Goal: Communication & Community: Connect with others

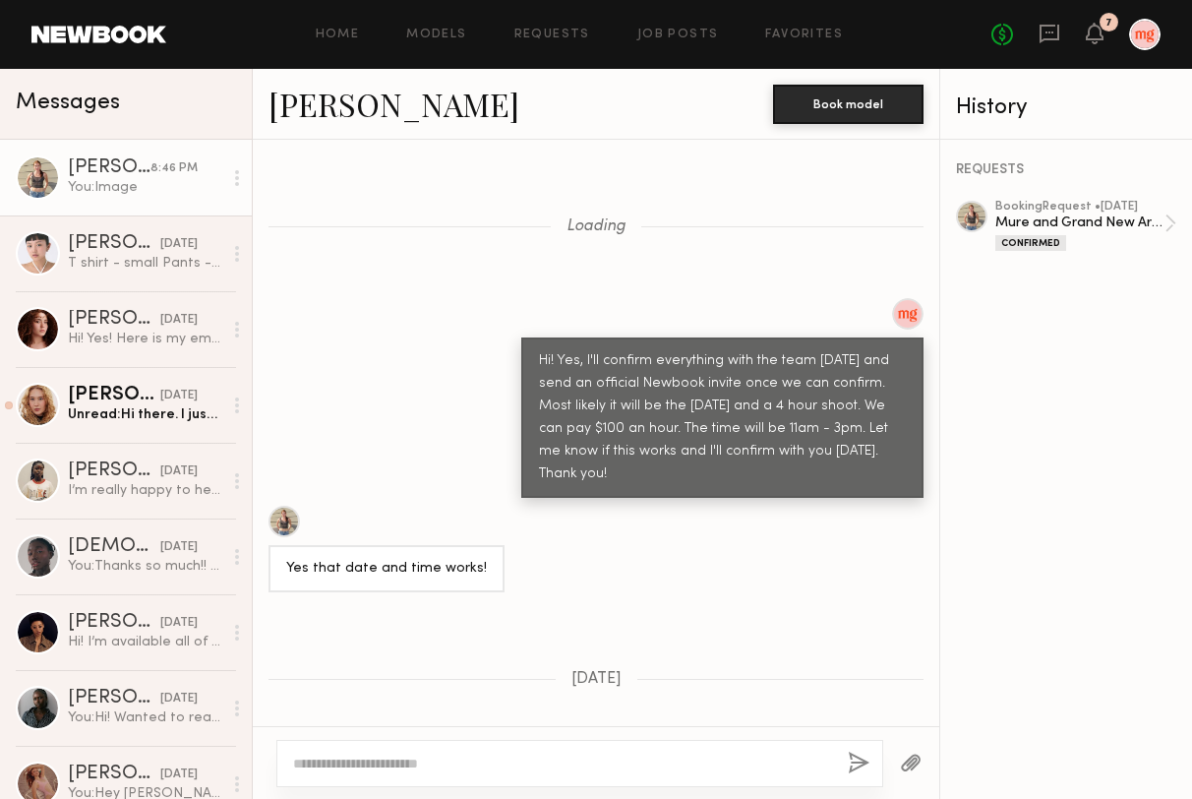
scroll to position [1806, 0]
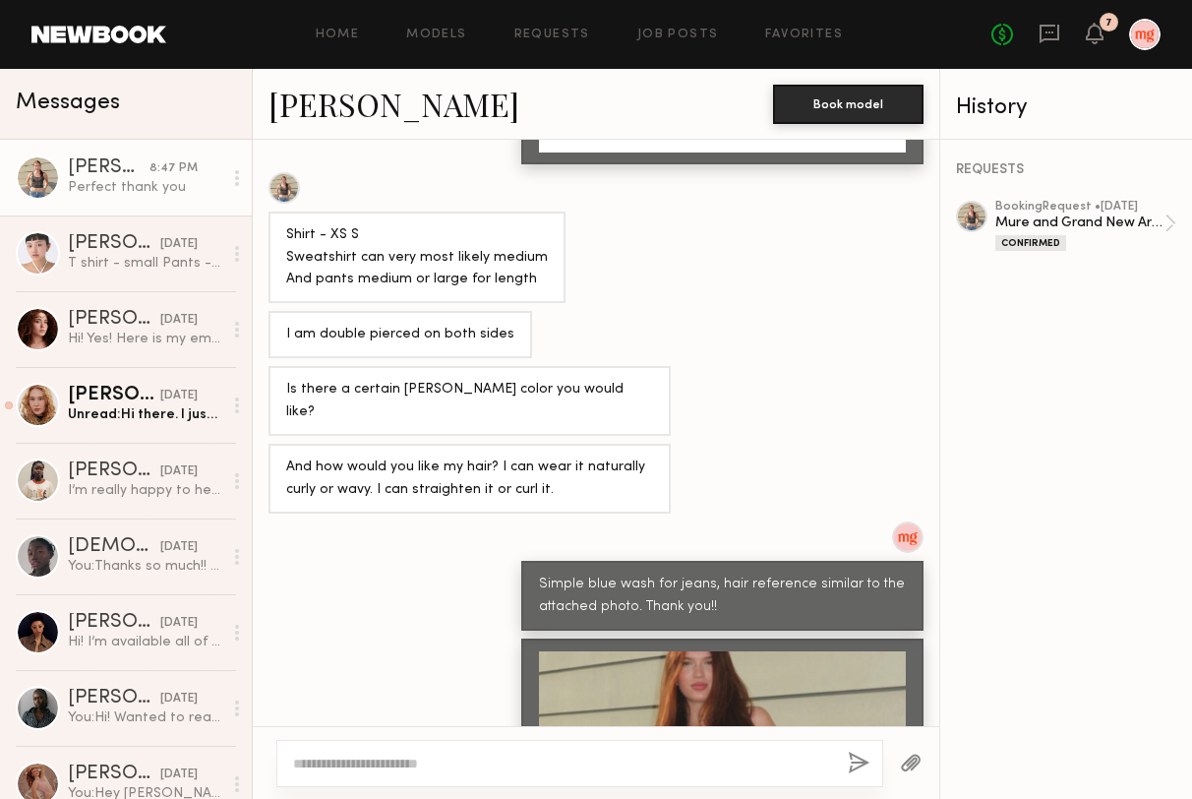
scroll to position [3395, 0]
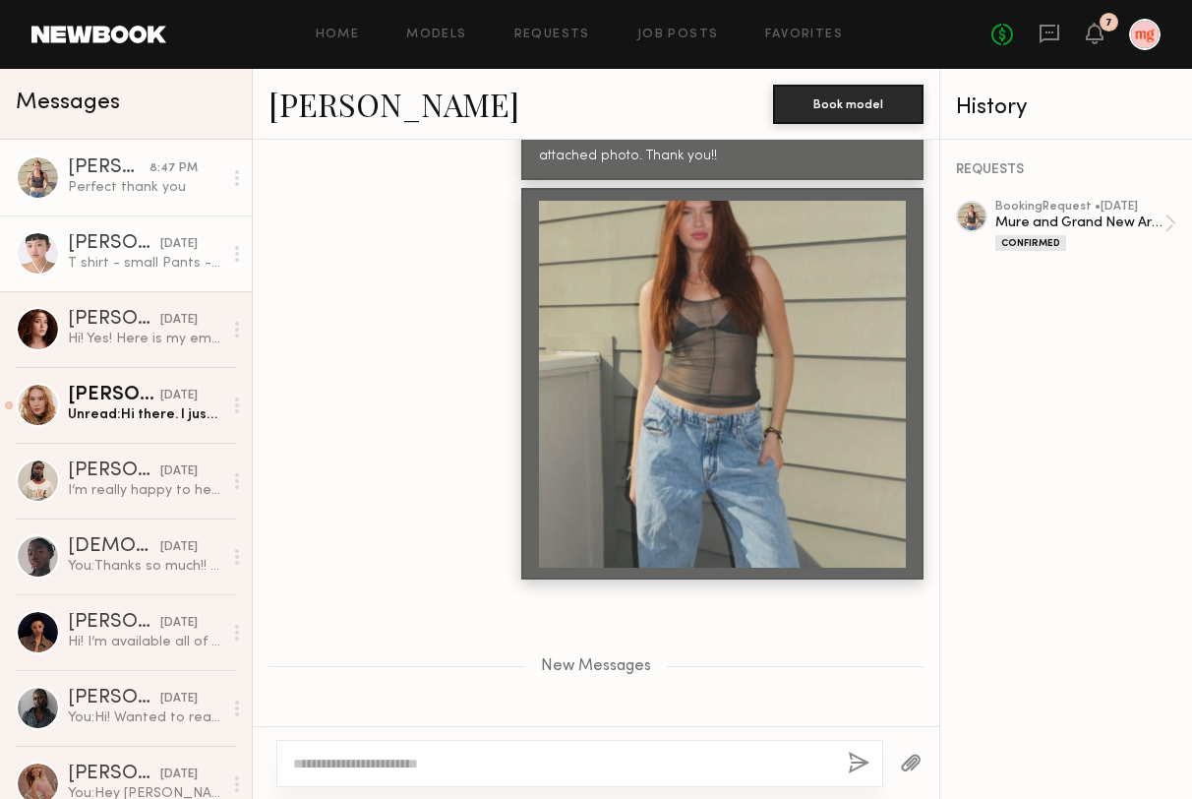
click at [129, 253] on div "[PERSON_NAME]" at bounding box center [114, 244] width 92 height 20
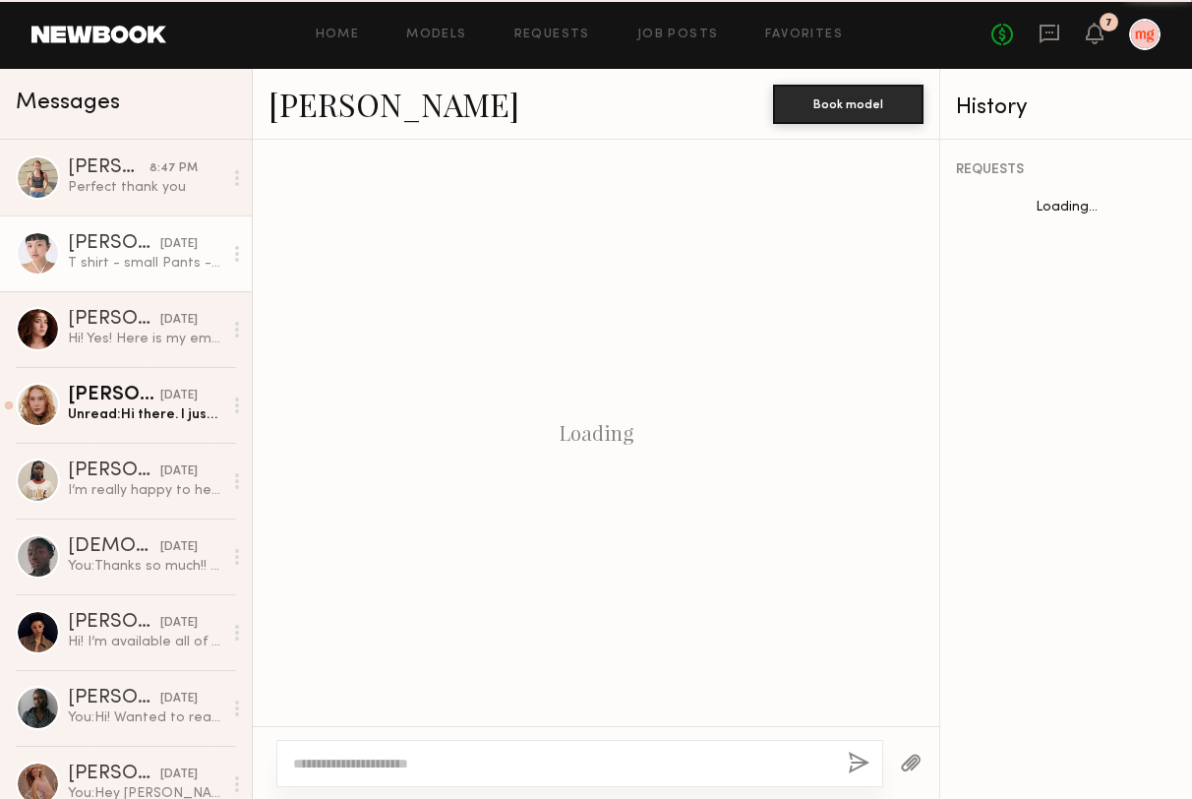
scroll to position [1791, 0]
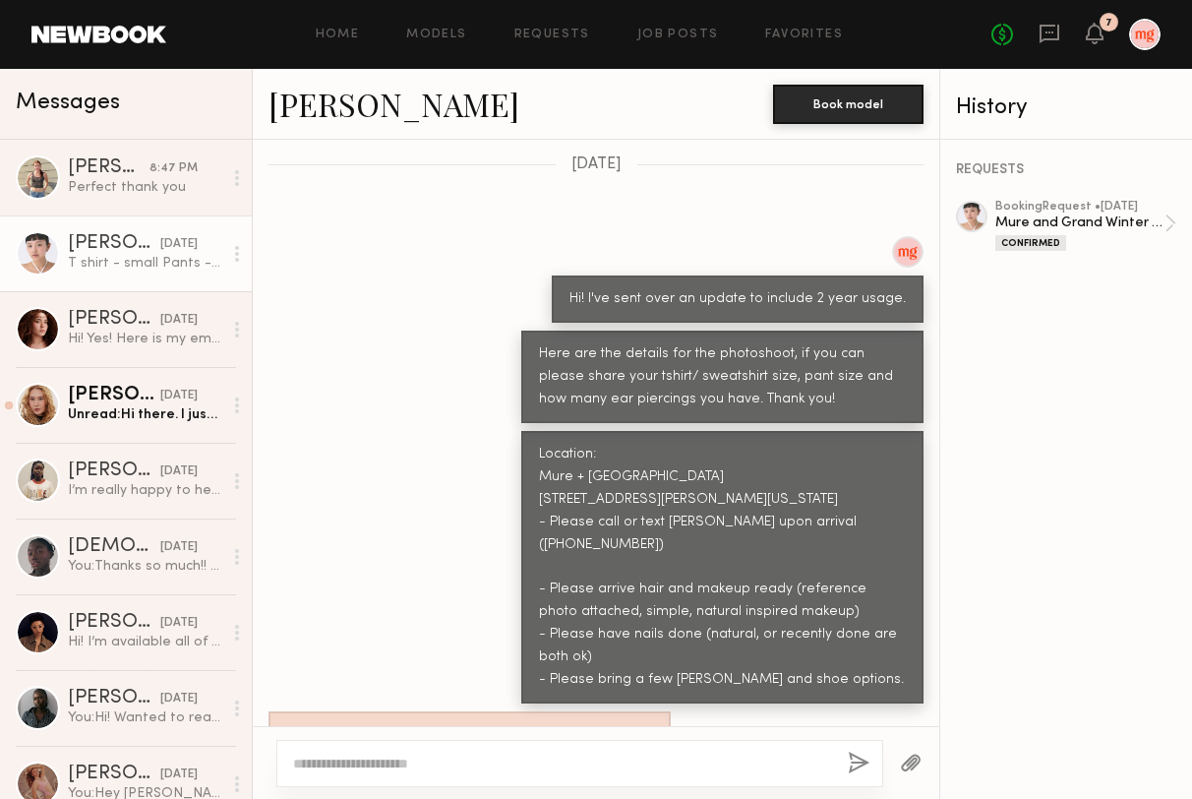
scroll to position [3570, 0]
